Goal: Information Seeking & Learning: Learn about a topic

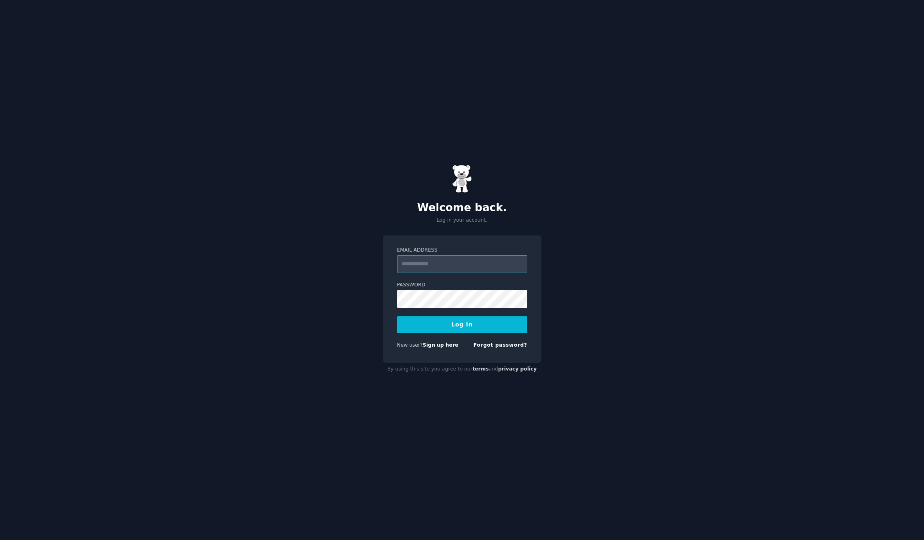
type input "**********"
click at [495, 319] on button "Log In" at bounding box center [462, 324] width 130 height 17
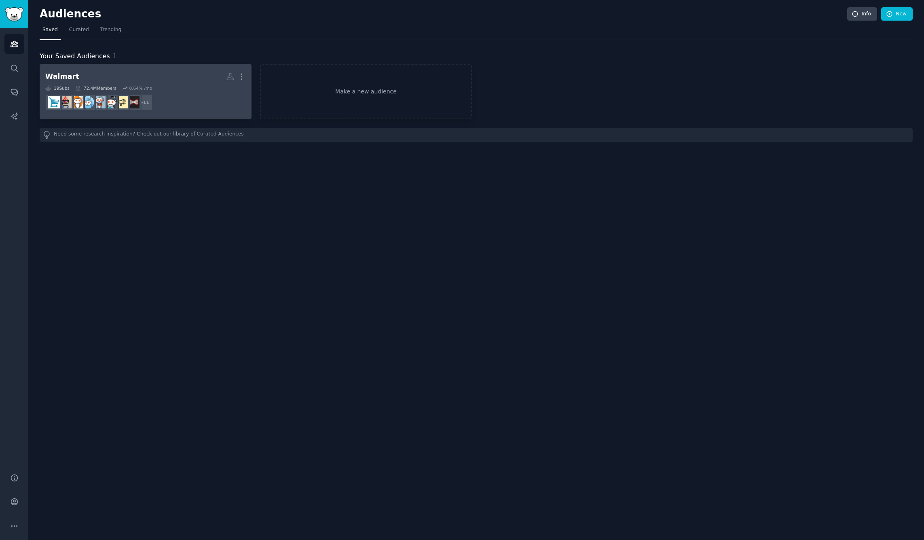
click at [183, 85] on div "Walmart More 19 Sub s 72.4M Members 0.64 % /mo + 11" at bounding box center [145, 92] width 201 height 44
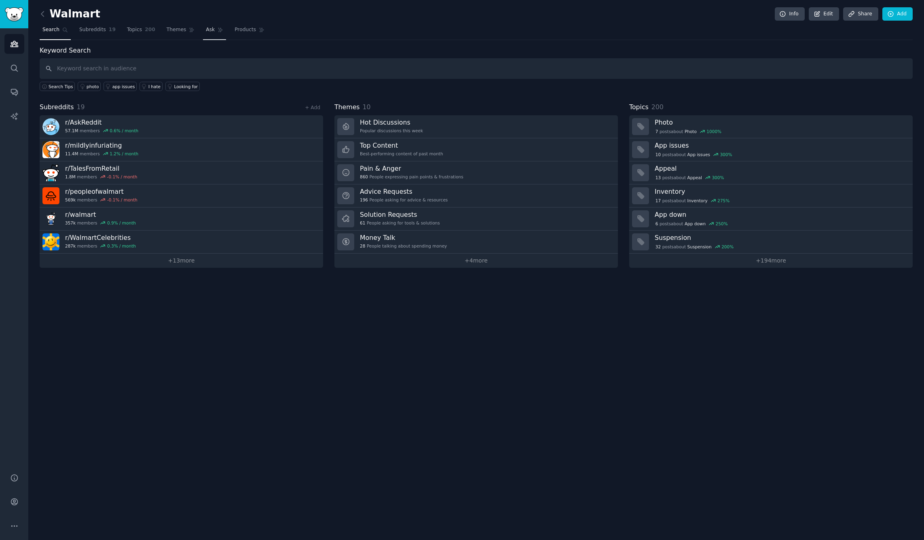
click at [209, 27] on span "Ask" at bounding box center [210, 29] width 9 height 7
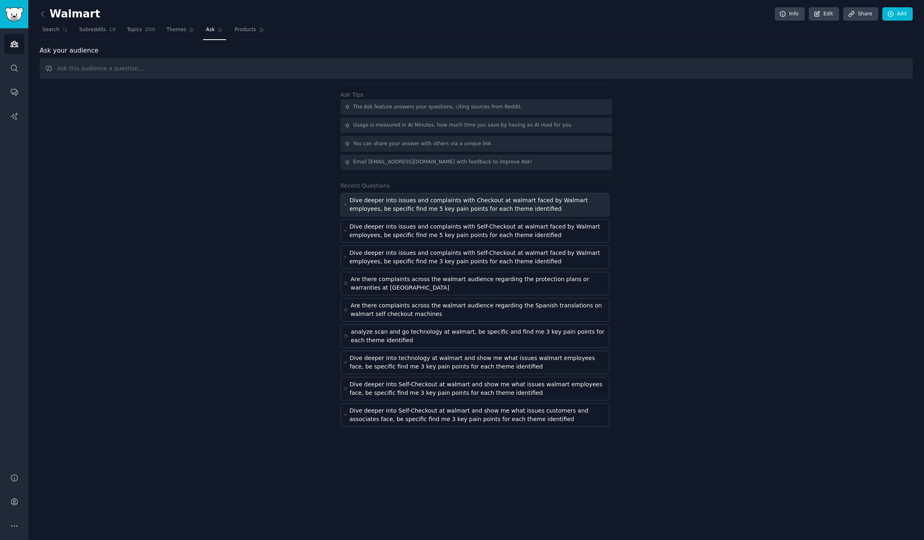
click at [457, 199] on div "Dive deeper into issues and complaints with Checkout at walmart faced by Walmar…" at bounding box center [477, 204] width 256 height 17
type input "Dive deeper into issues and complaints with Checkout at walmart faced by Walmar…"
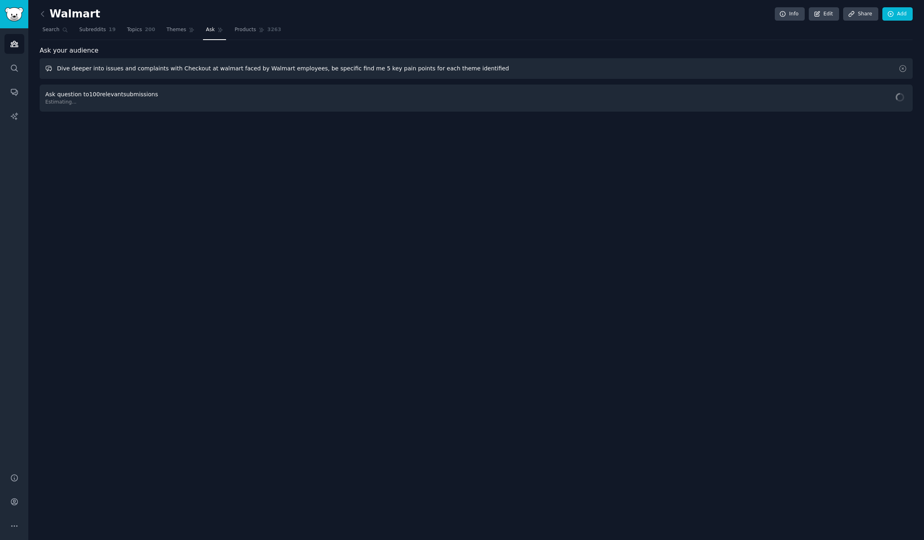
click at [236, 69] on input "Dive deeper into issues and complaints with Checkout at walmart faced by Walmar…" at bounding box center [476, 68] width 873 height 21
click at [877, 97] on span "Cached Results" at bounding box center [884, 98] width 38 height 7
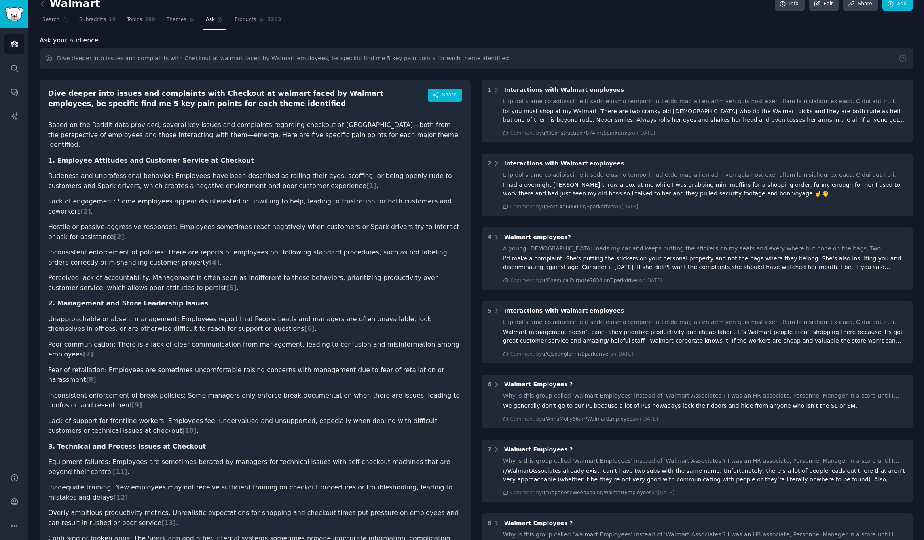
scroll to position [42, 0]
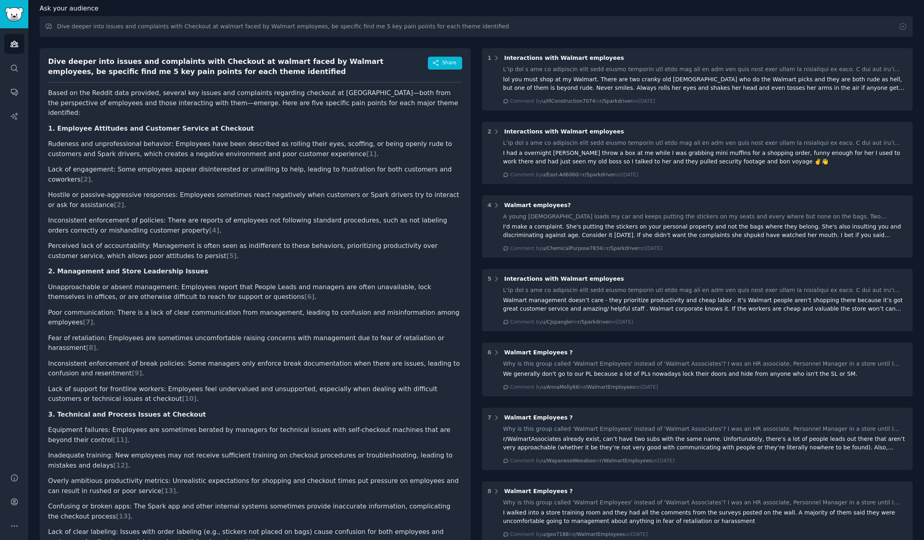
click at [51, 87] on div "Dive deeper into issues and complaints with Checkout at walmart faced by Walmar…" at bounding box center [255, 317] width 431 height 538
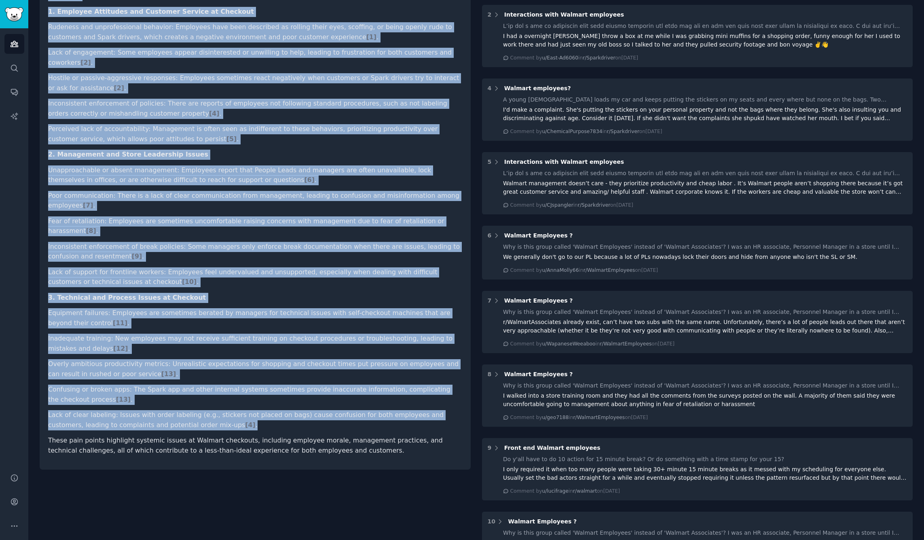
scroll to position [201, 0]
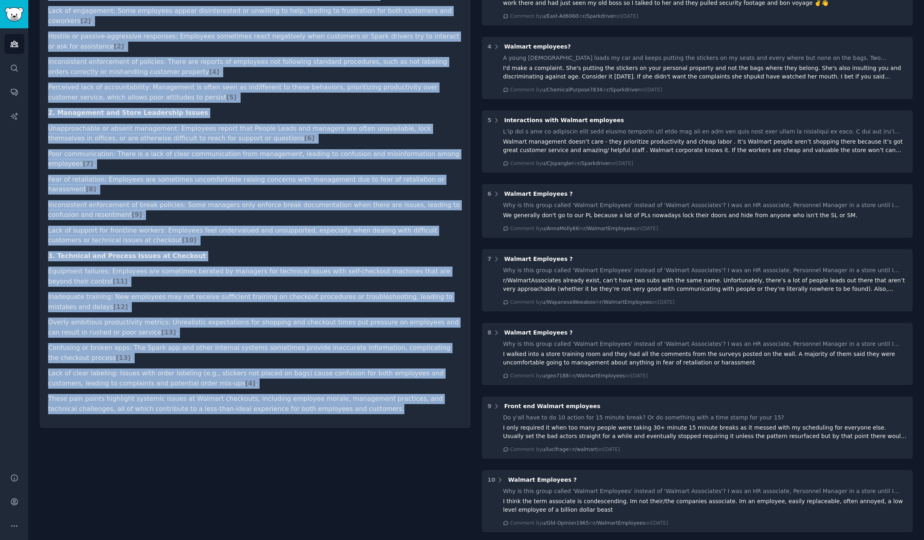
drag, startPoint x: 69, startPoint y: 99, endPoint x: 372, endPoint y: 364, distance: 401.8
click at [372, 362] on div "Dive deeper into issues and complaints with Checkout at walmart faced by Walmar…" at bounding box center [255, 159] width 431 height 538
copy div "Lore ipsumd sita consec adi elitseddoe temp Incididu ut laboree dolor ma Aliqua…"
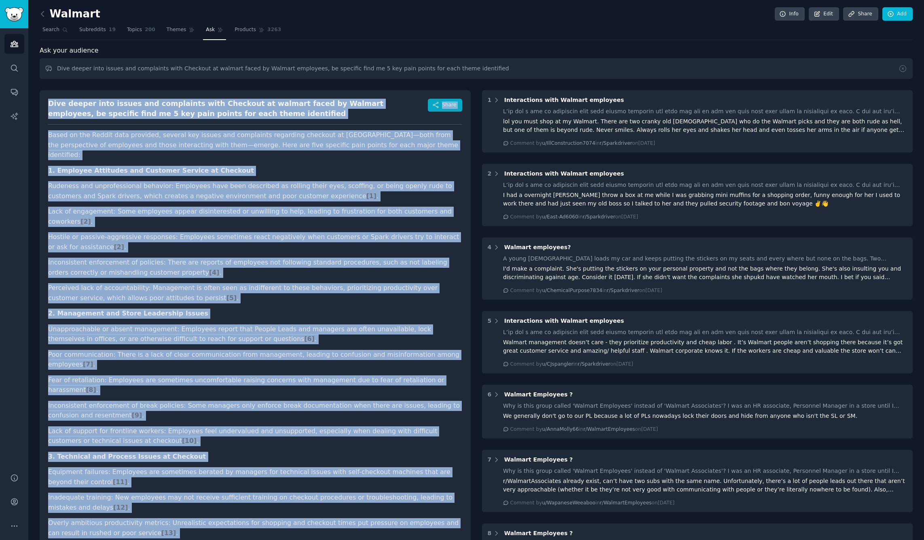
click at [456, 101] on button "Share" at bounding box center [445, 105] width 34 height 13
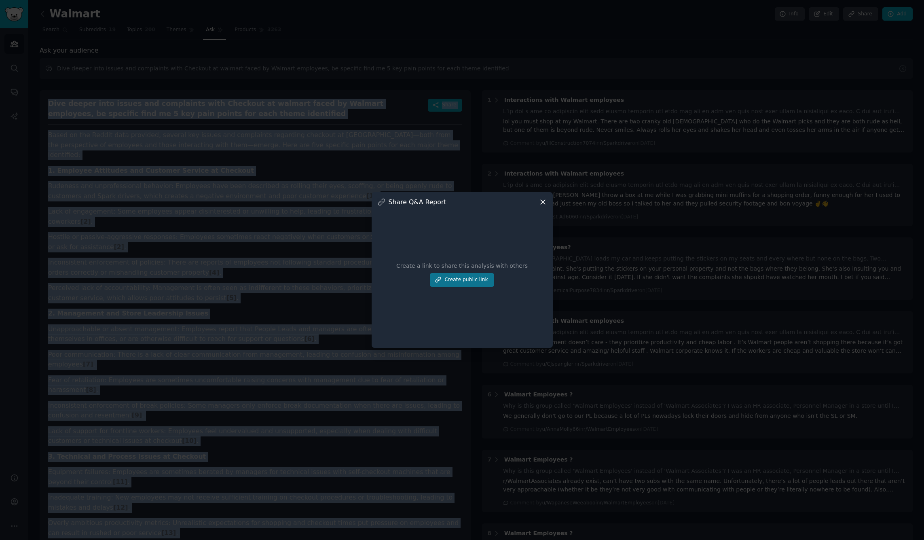
click at [463, 281] on button "Create public link" at bounding box center [462, 280] width 64 height 14
click at [528, 252] on icon at bounding box center [527, 250] width 6 height 6
click at [540, 250] on icon at bounding box center [541, 249] width 4 height 4
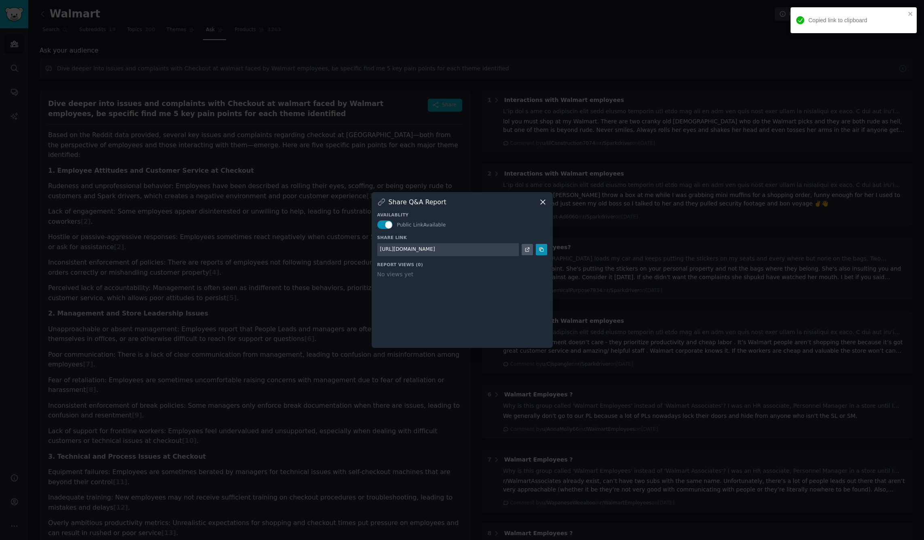
click at [476, 55] on div at bounding box center [462, 270] width 924 height 540
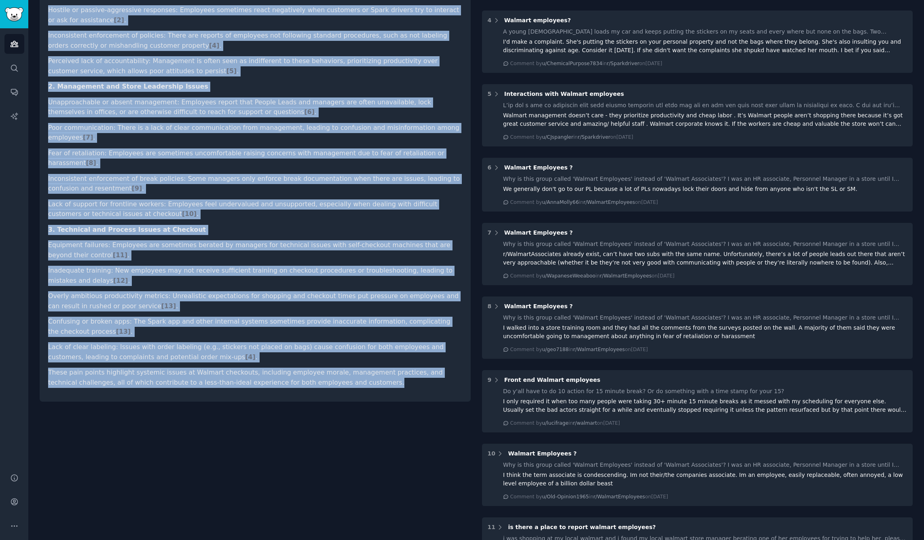
scroll to position [270, 0]
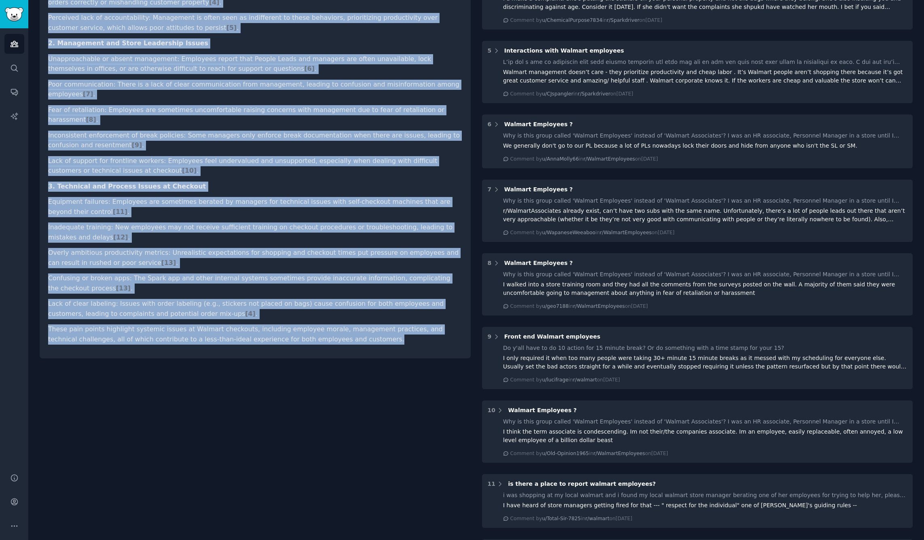
drag, startPoint x: 48, startPoint y: 99, endPoint x: 372, endPoint y: 297, distance: 380.0
click at [372, 297] on div "Dive deeper into issues and complaints with Checkout at walmart faced by Walmar…" at bounding box center [255, 89] width 431 height 538
copy div "Lore ipsumd sita consec adi elitseddoe temp Incididu ut laboree dolor ma Aliqua…"
